Goal: Information Seeking & Learning: Understand process/instructions

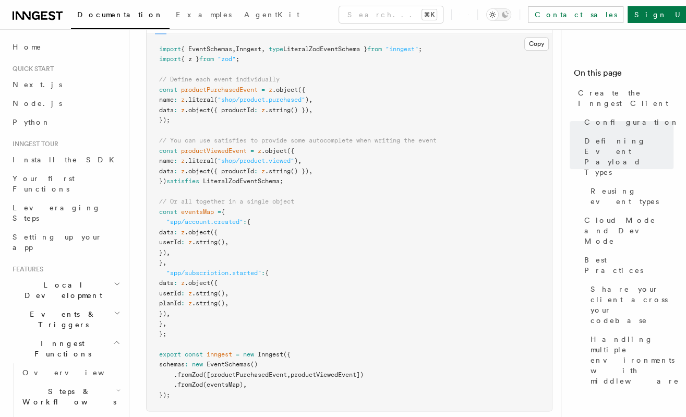
scroll to position [171, 0]
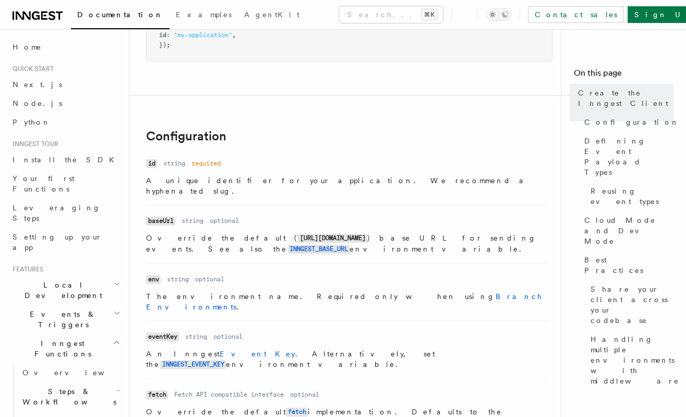
click at [271, 156] on dl "Name id Type string Required required Description A unique identifier for your …" at bounding box center [346, 176] width 400 height 40
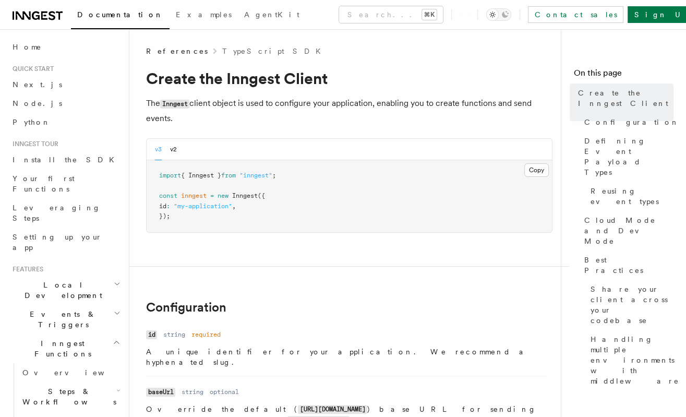
scroll to position [0, 0]
click at [26, 124] on span "Python" at bounding box center [32, 122] width 38 height 8
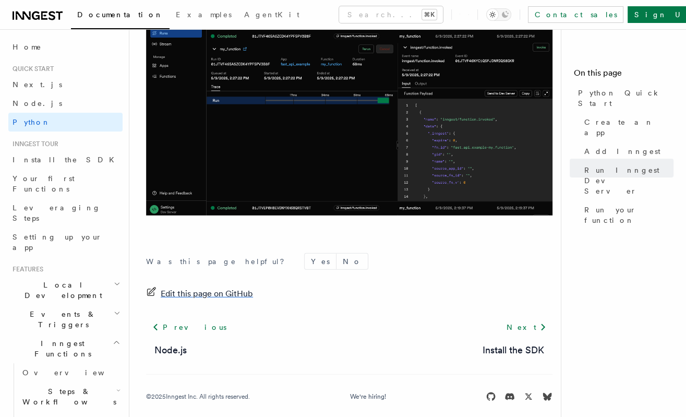
scroll to position [2191, 0]
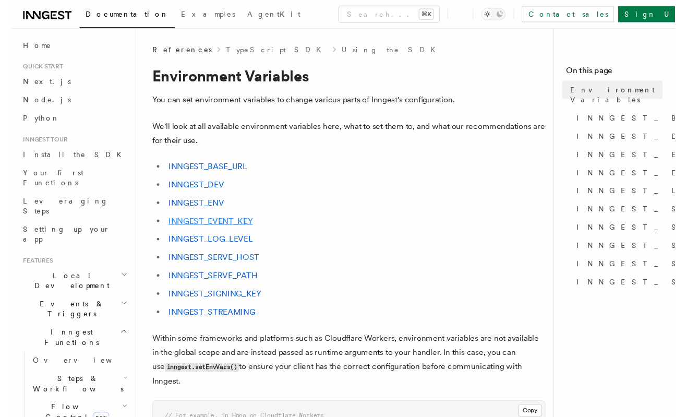
scroll to position [457, 0]
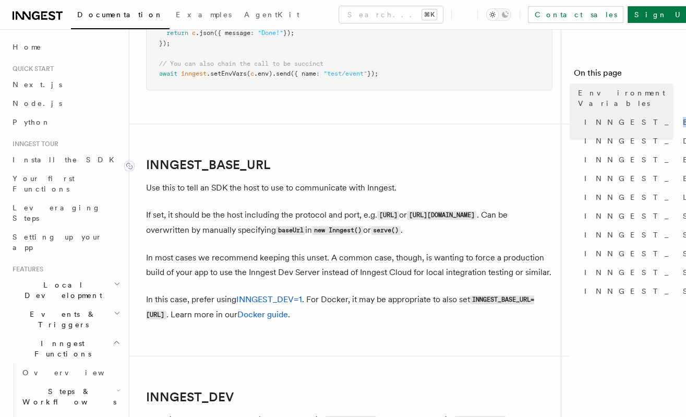
click at [222, 157] on link "INNGEST_BASE_URL" at bounding box center [208, 164] width 124 height 15
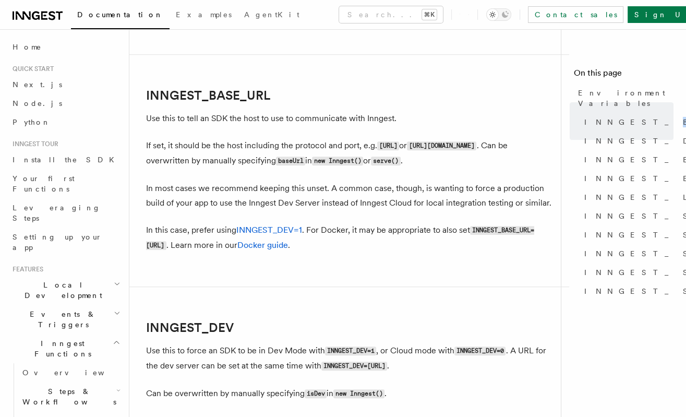
scroll to position [515, 0]
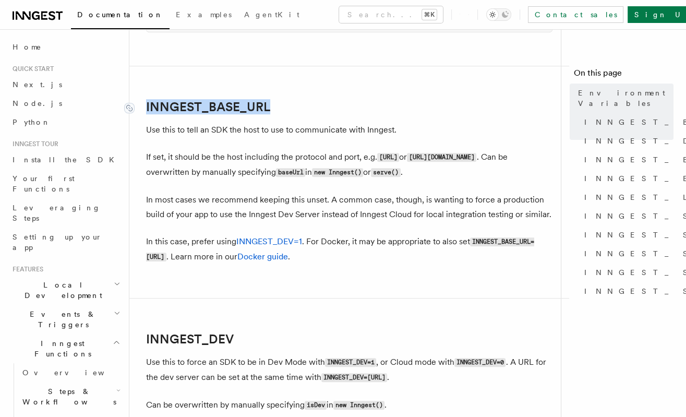
drag, startPoint x: 302, startPoint y: 89, endPoint x: 146, endPoint y: 90, distance: 156.4
click at [146, 100] on h2 "INNGEST_BASE_URL" at bounding box center [349, 107] width 406 height 15
copy link "INNGEST_BASE_URL"
click at [335, 150] on p "If set, it should be the host including the protocol and port, e.g. [URL] or [U…" at bounding box center [349, 165] width 406 height 30
